Goal: Information Seeking & Learning: Learn about a topic

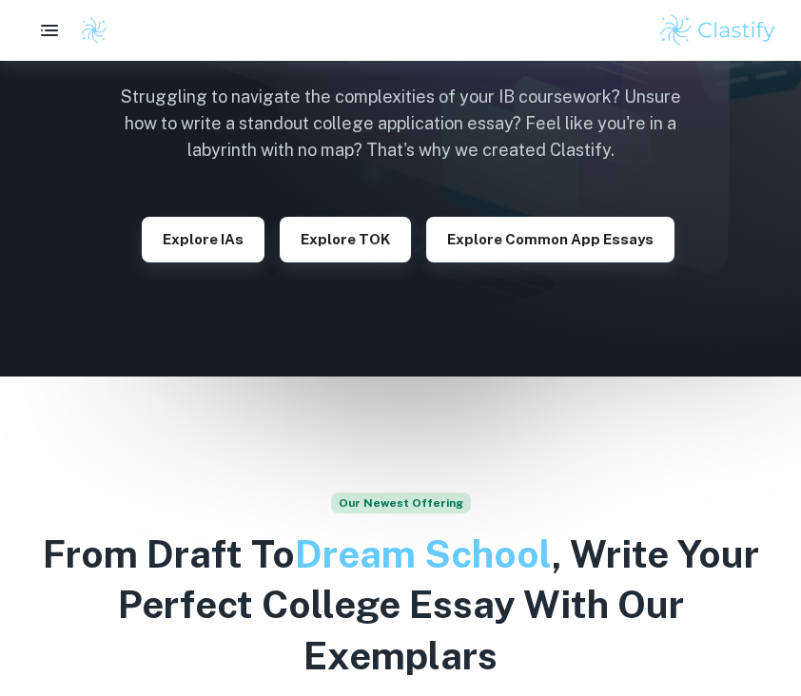
scroll to position [127, 0]
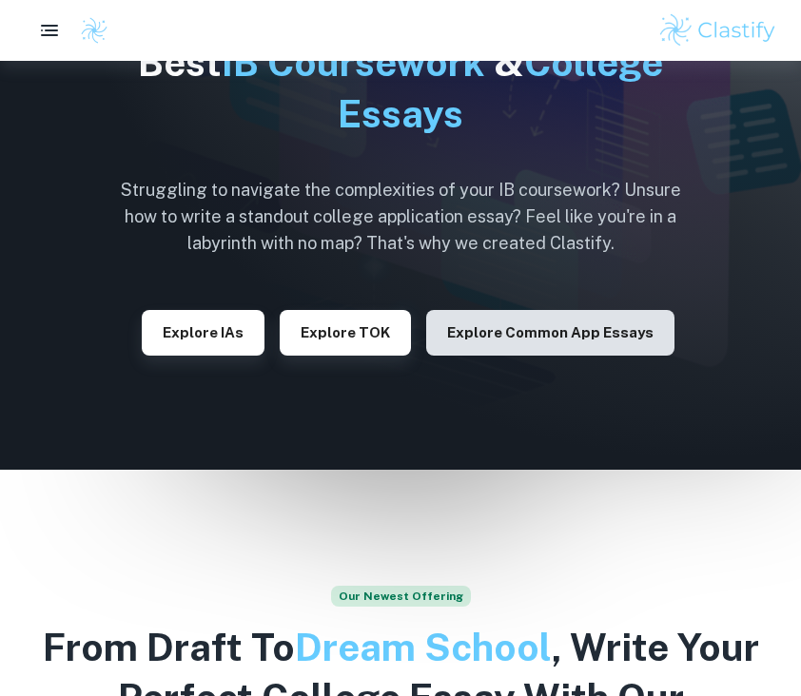
click at [493, 329] on button "Explore Common App essays" at bounding box center [550, 333] width 248 height 46
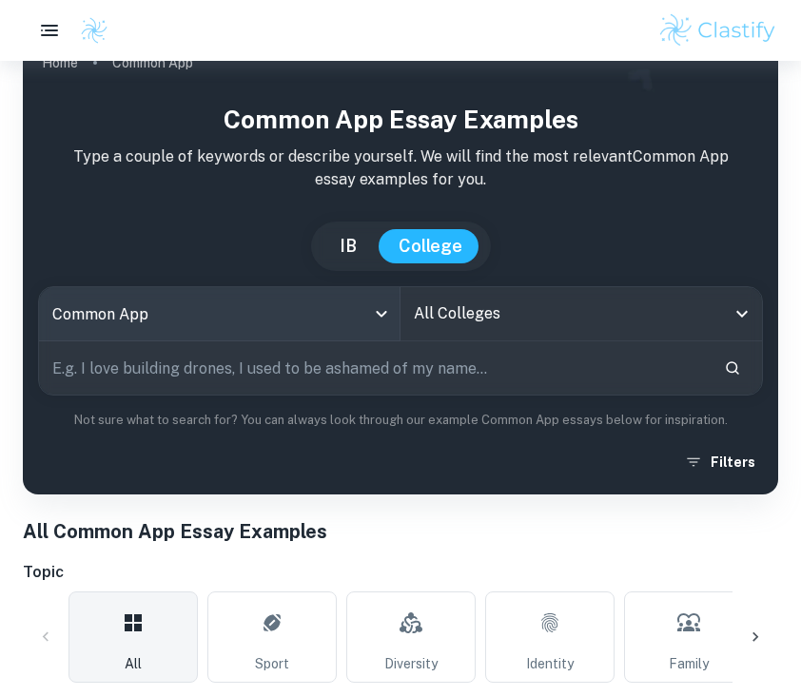
scroll to position [43, 0]
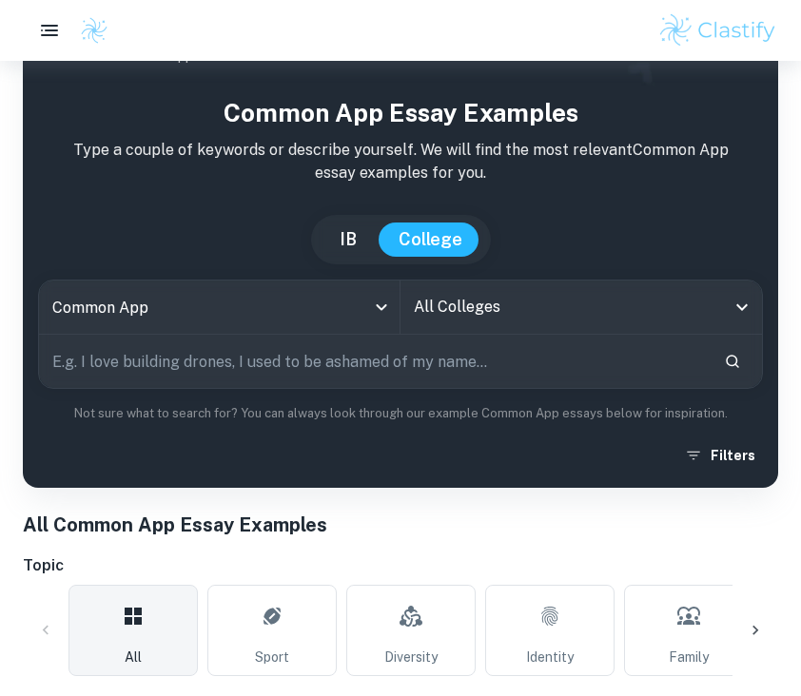
click at [346, 229] on button "IB" at bounding box center [347, 239] width 55 height 34
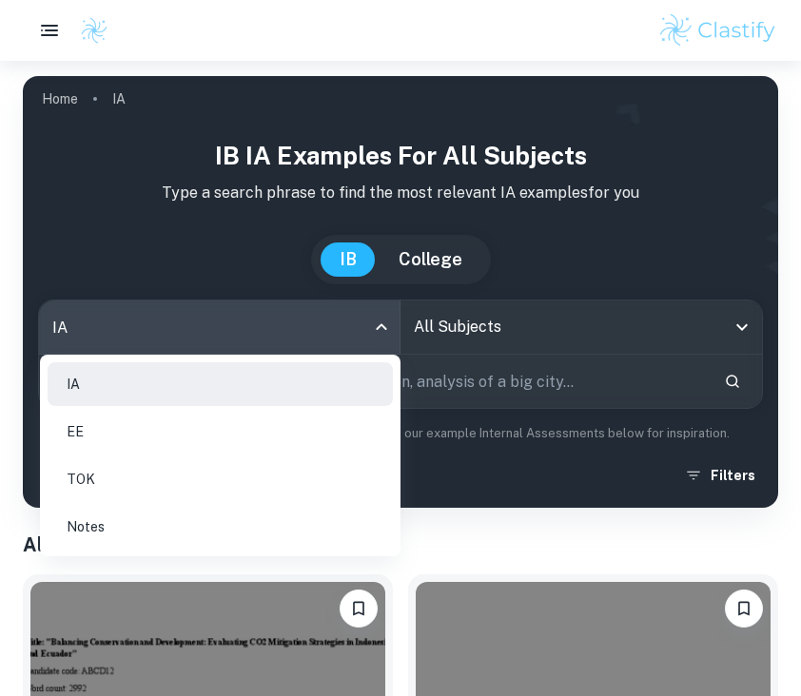
click at [301, 337] on body "We value your privacy We use cookies to enhance your browsing experience, serve…" at bounding box center [400, 409] width 801 height 696
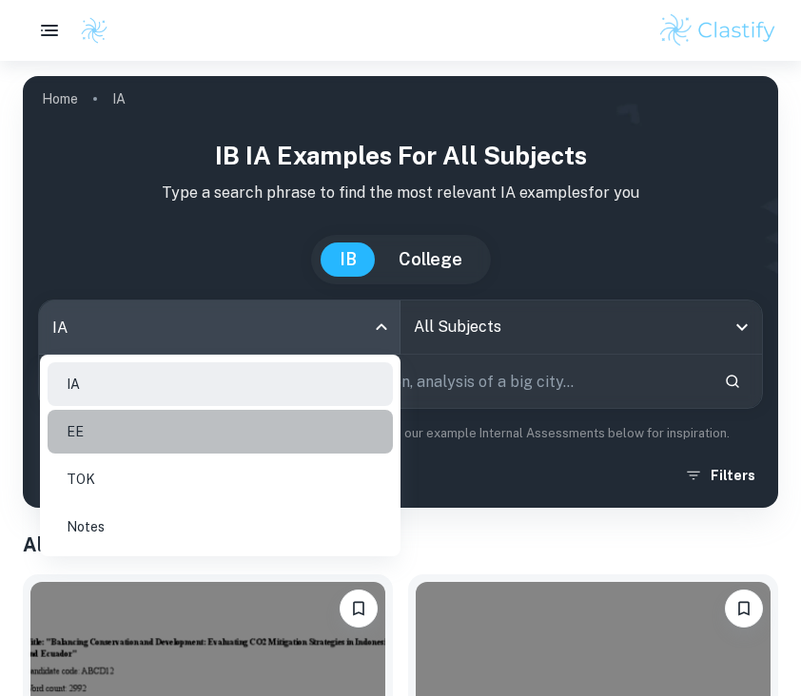
click at [189, 437] on li "EE" at bounding box center [220, 432] width 345 height 44
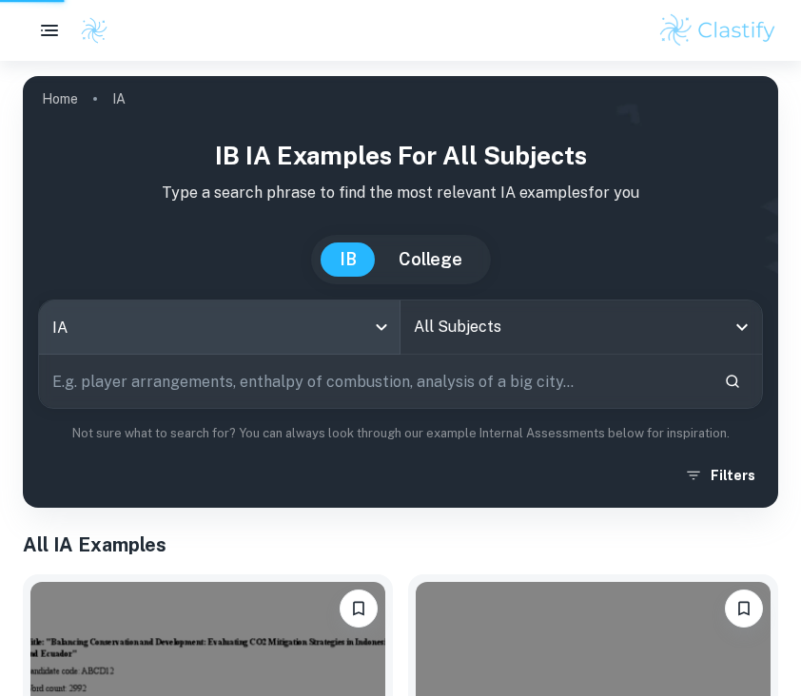
type input "ee"
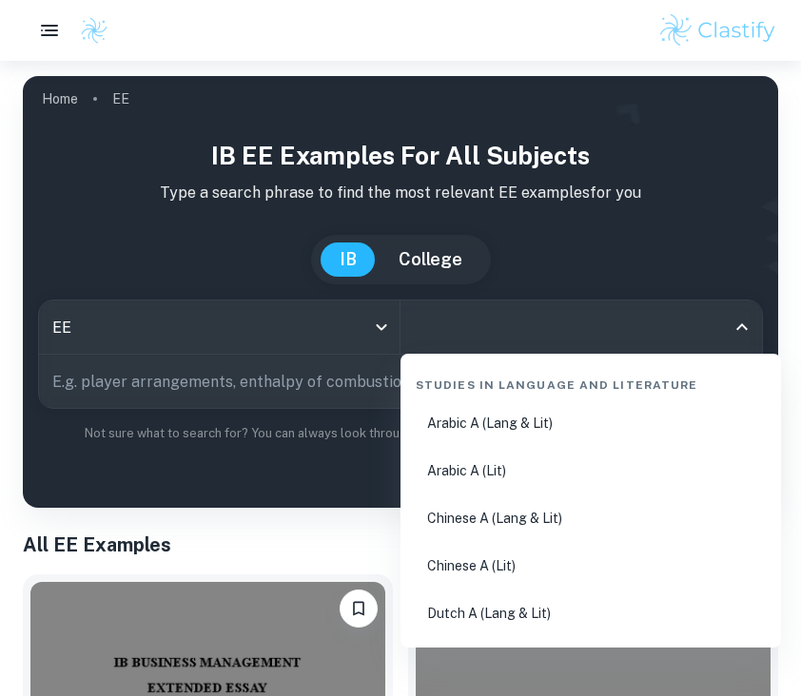
click at [471, 318] on input "All Subjects" at bounding box center [567, 327] width 316 height 36
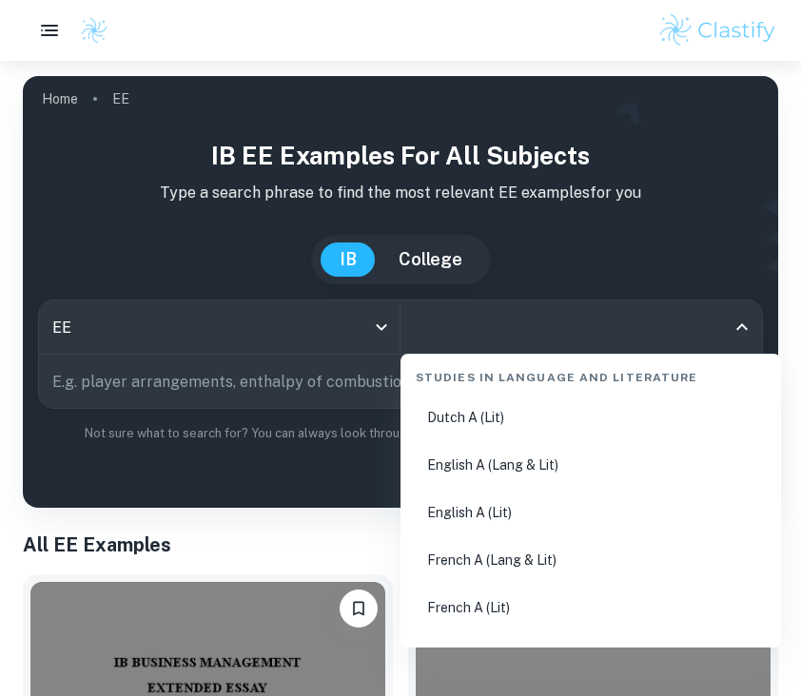
scroll to position [246, 0]
click at [571, 459] on li "English A (Lang & Lit)" at bounding box center [590, 462] width 365 height 44
type input "English A (Lang & Lit)"
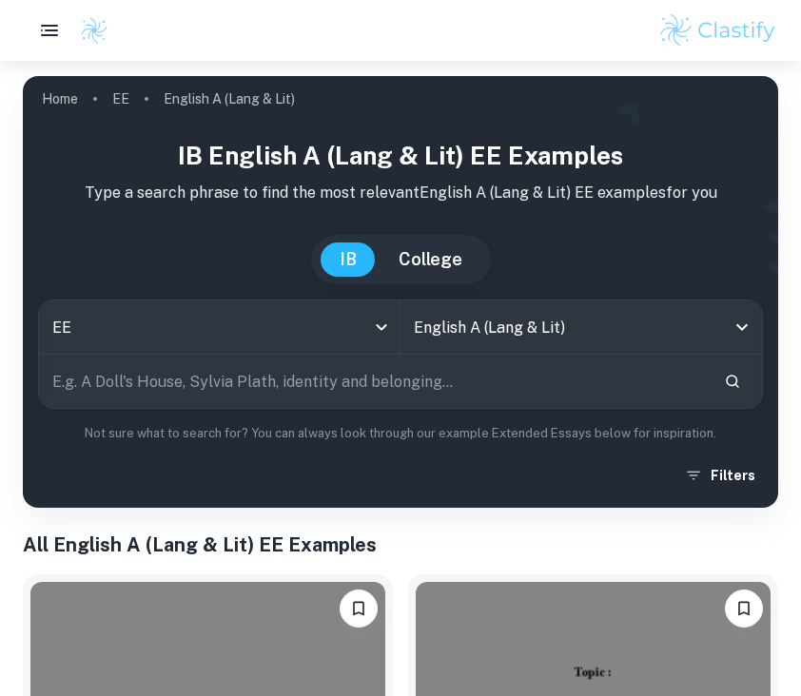
click at [403, 378] on input "text" at bounding box center [373, 381] width 669 height 53
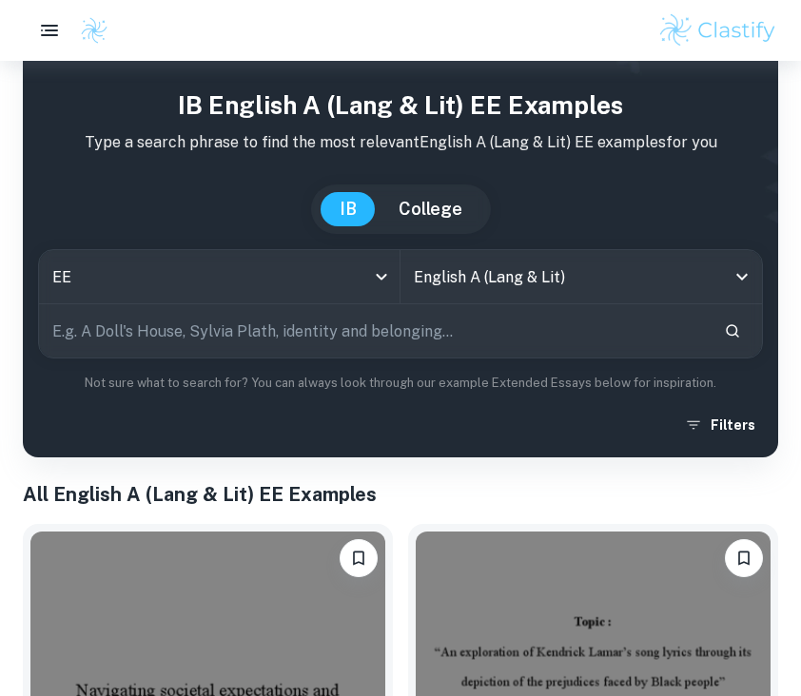
scroll to position [48, 0]
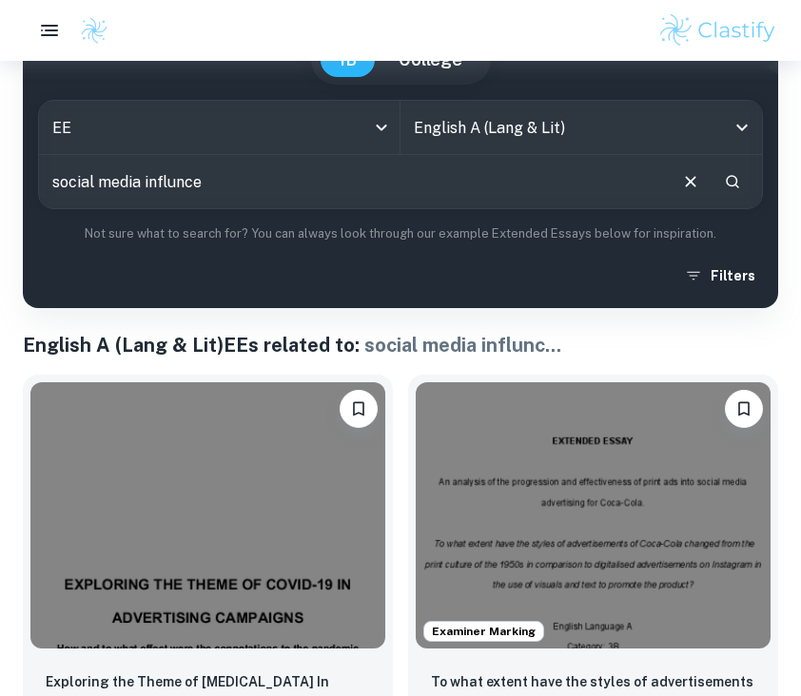
scroll to position [213, 0]
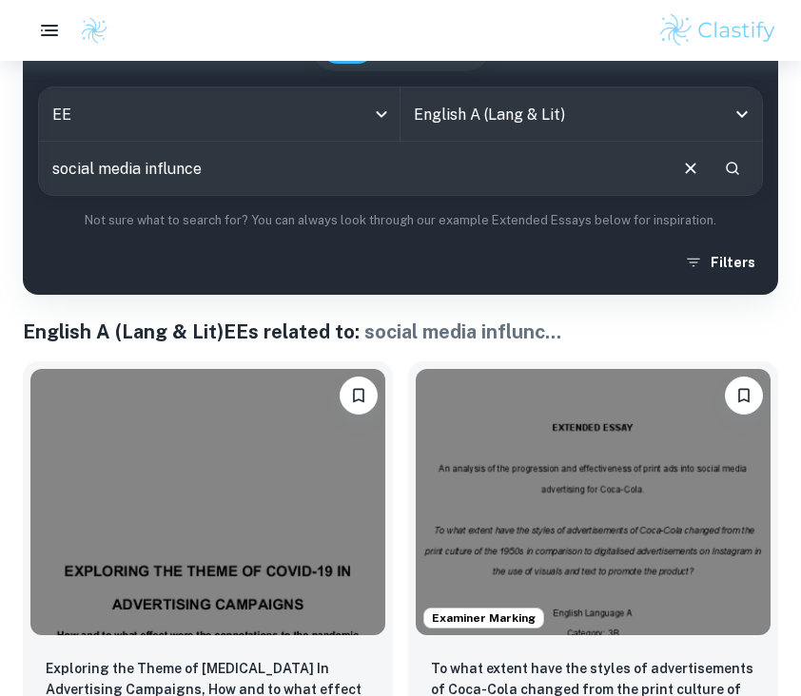
click at [209, 166] on input "social media influnce" at bounding box center [352, 168] width 626 height 53
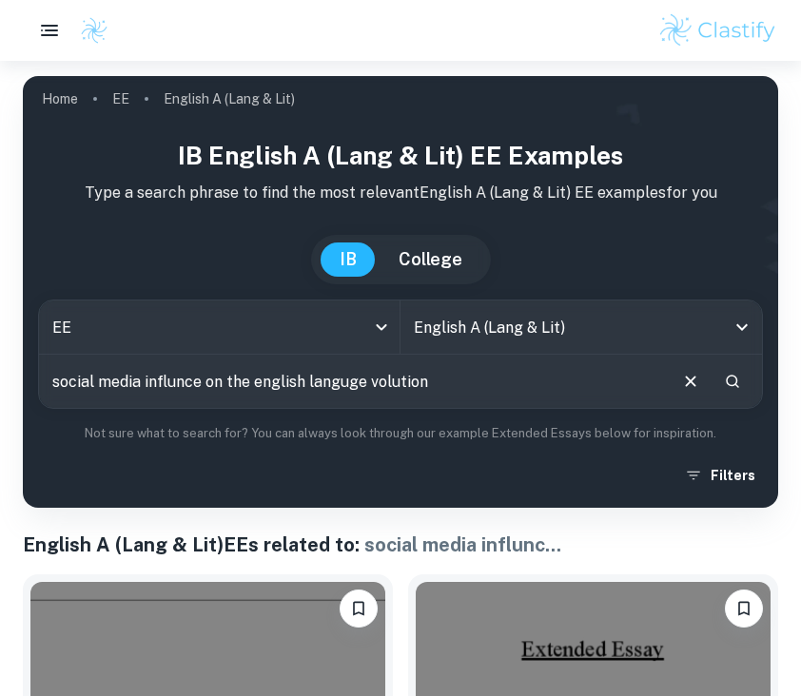
click at [377, 393] on input "social media influnce on the english languge volution" at bounding box center [352, 381] width 626 height 53
click at [369, 376] on input "social media influnce on the english languge volution" at bounding box center [352, 381] width 626 height 53
type input "social media influnce on the english languge evolution"
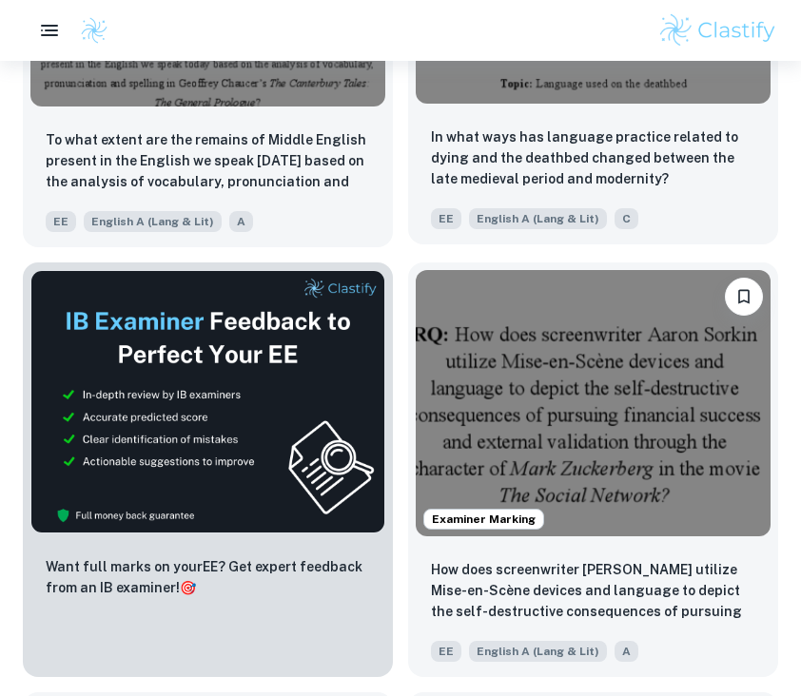
scroll to position [736, 0]
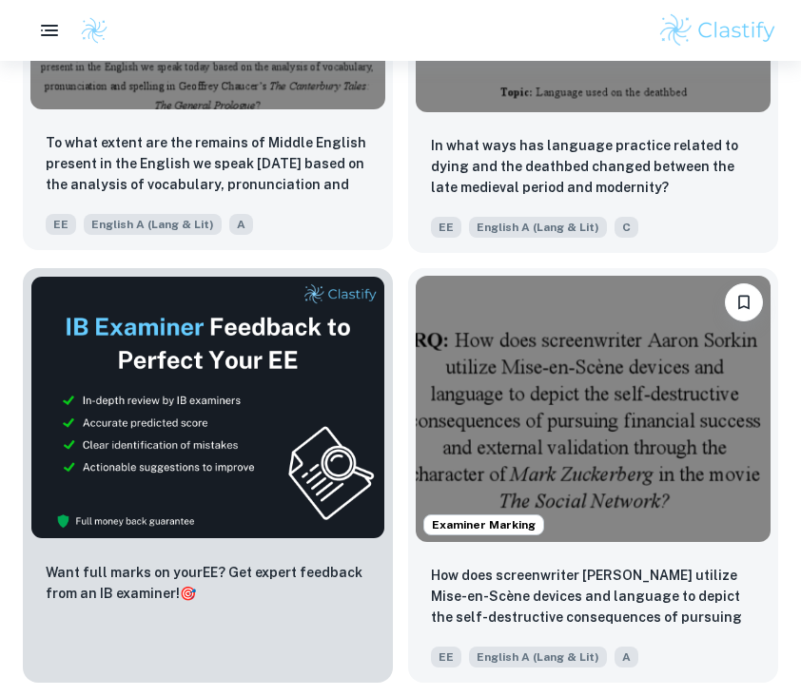
click at [261, 117] on div "To what extent are the remains of Middle English present in the English we spea…" at bounding box center [208, 183] width 370 height 133
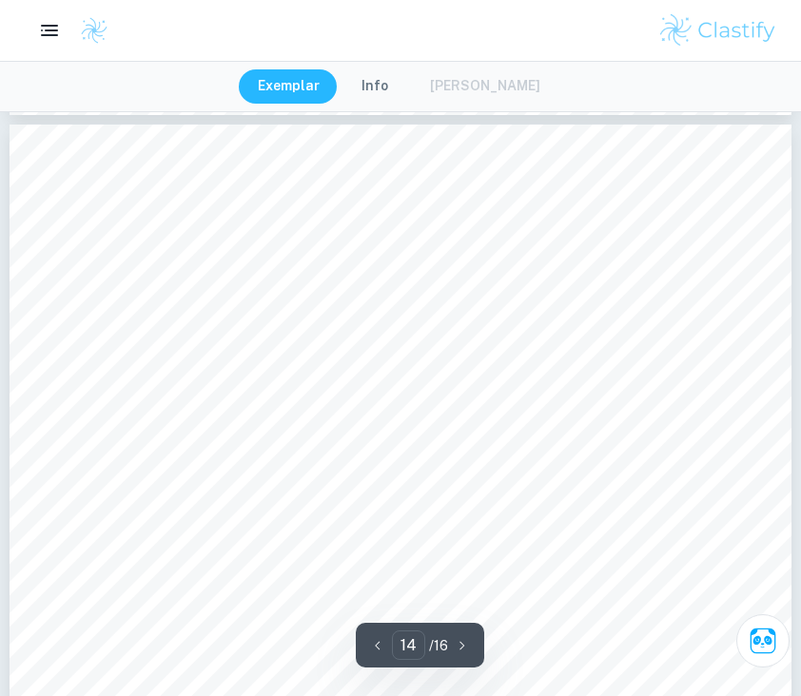
scroll to position [14857, 0]
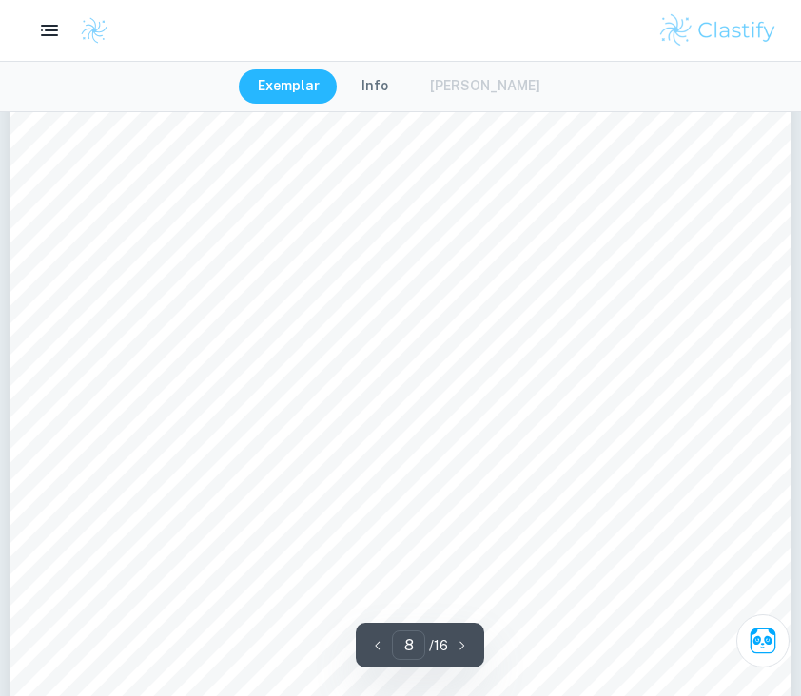
type input "7"
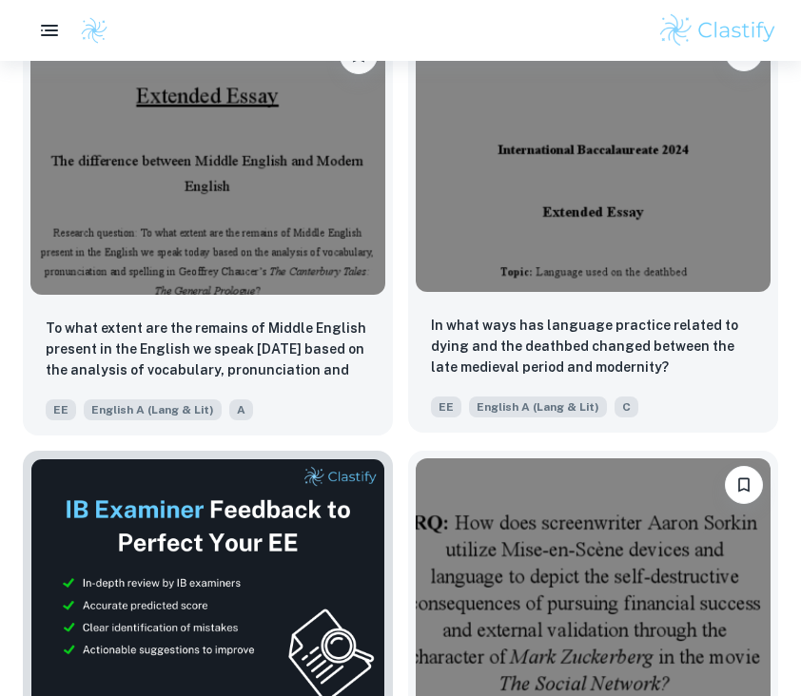
scroll to position [533, 0]
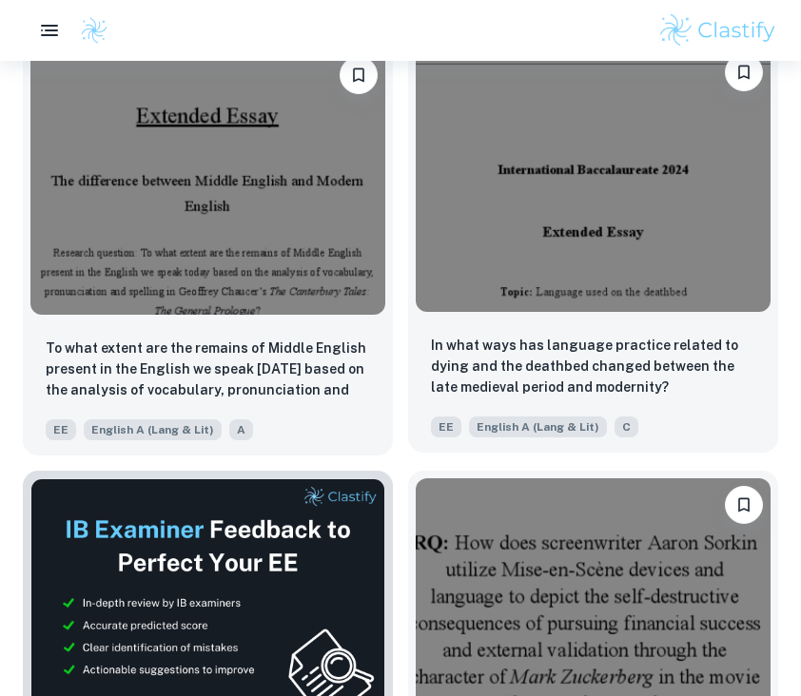
click at [587, 145] on img at bounding box center [593, 179] width 355 height 266
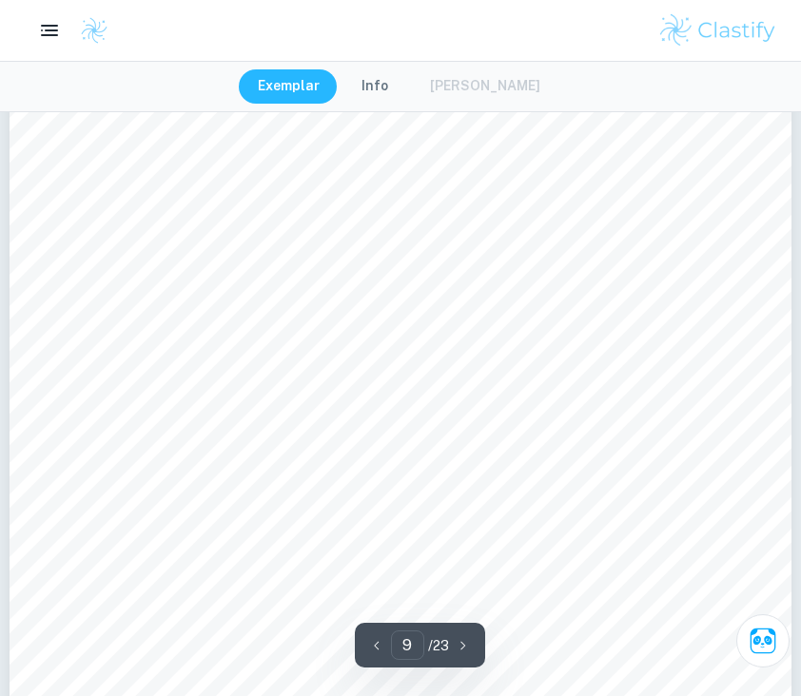
type input "8"
